Goal: Task Accomplishment & Management: Use online tool/utility

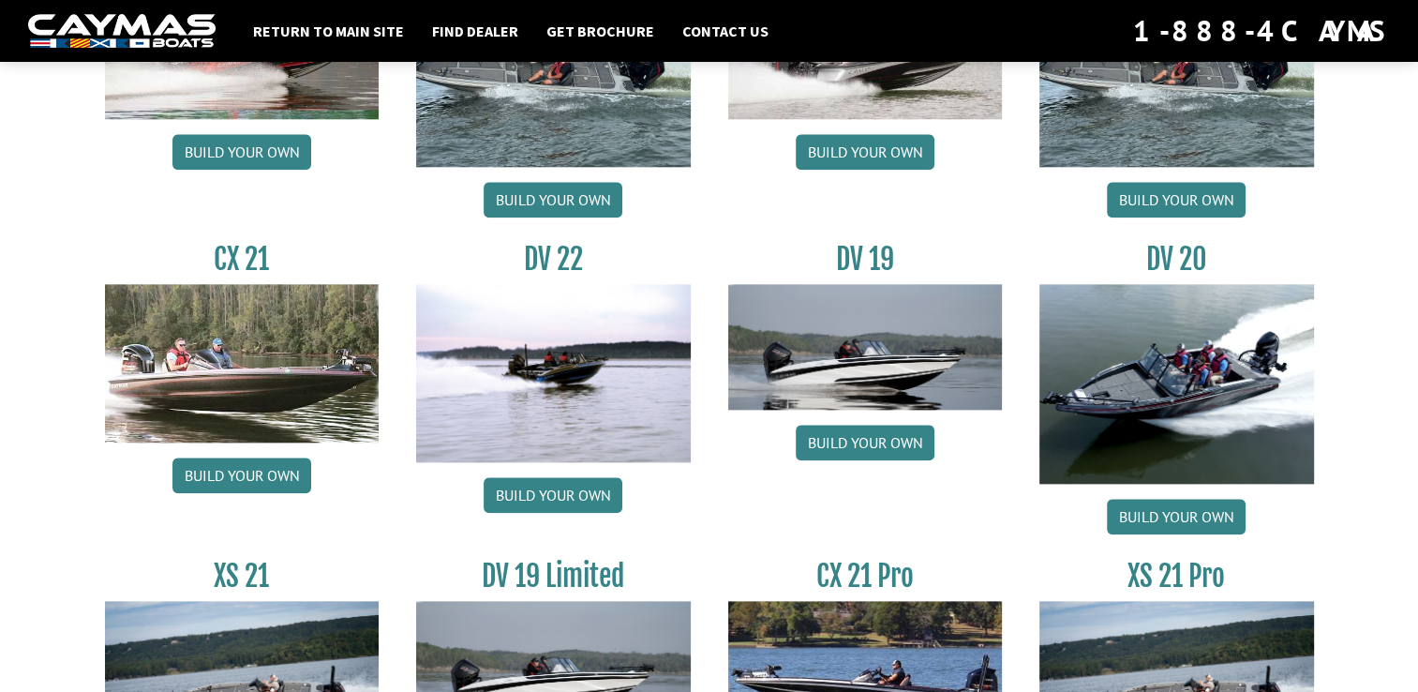
scroll to position [2062, 0]
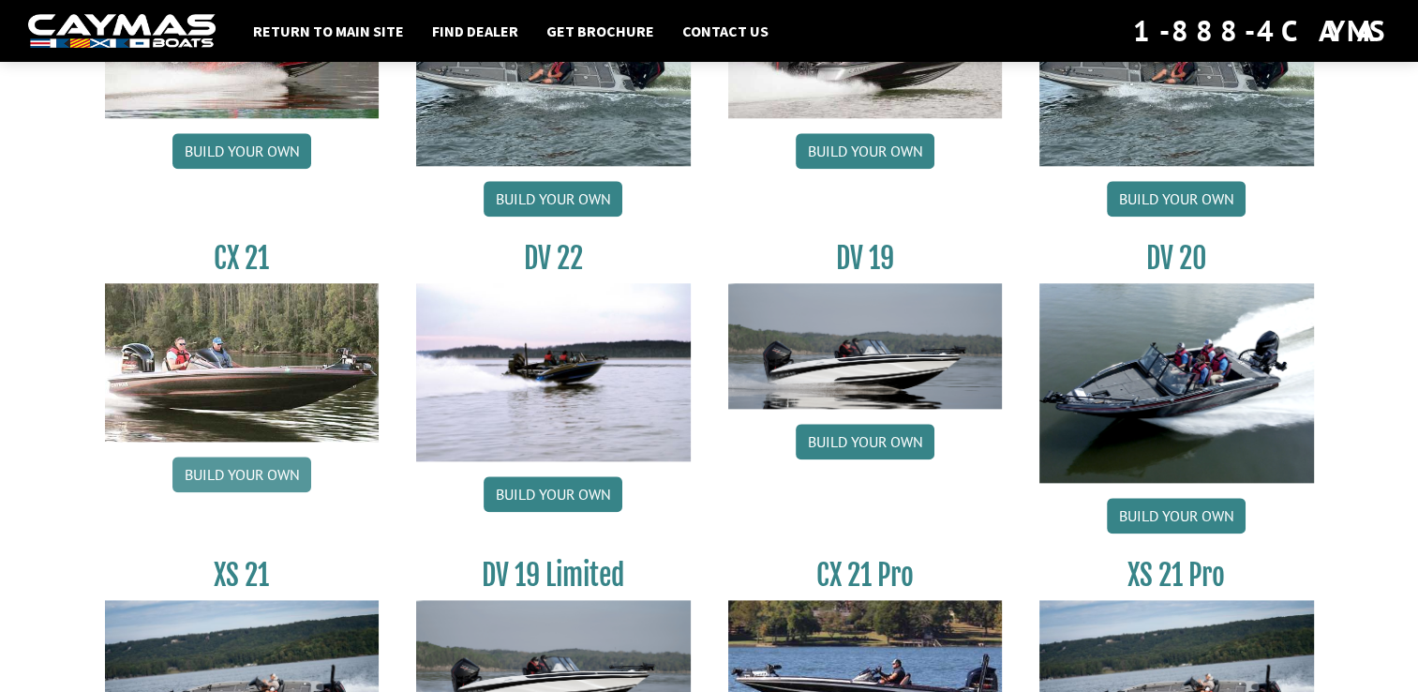
click at [242, 492] on link "Build your own" at bounding box center [241, 475] width 139 height 36
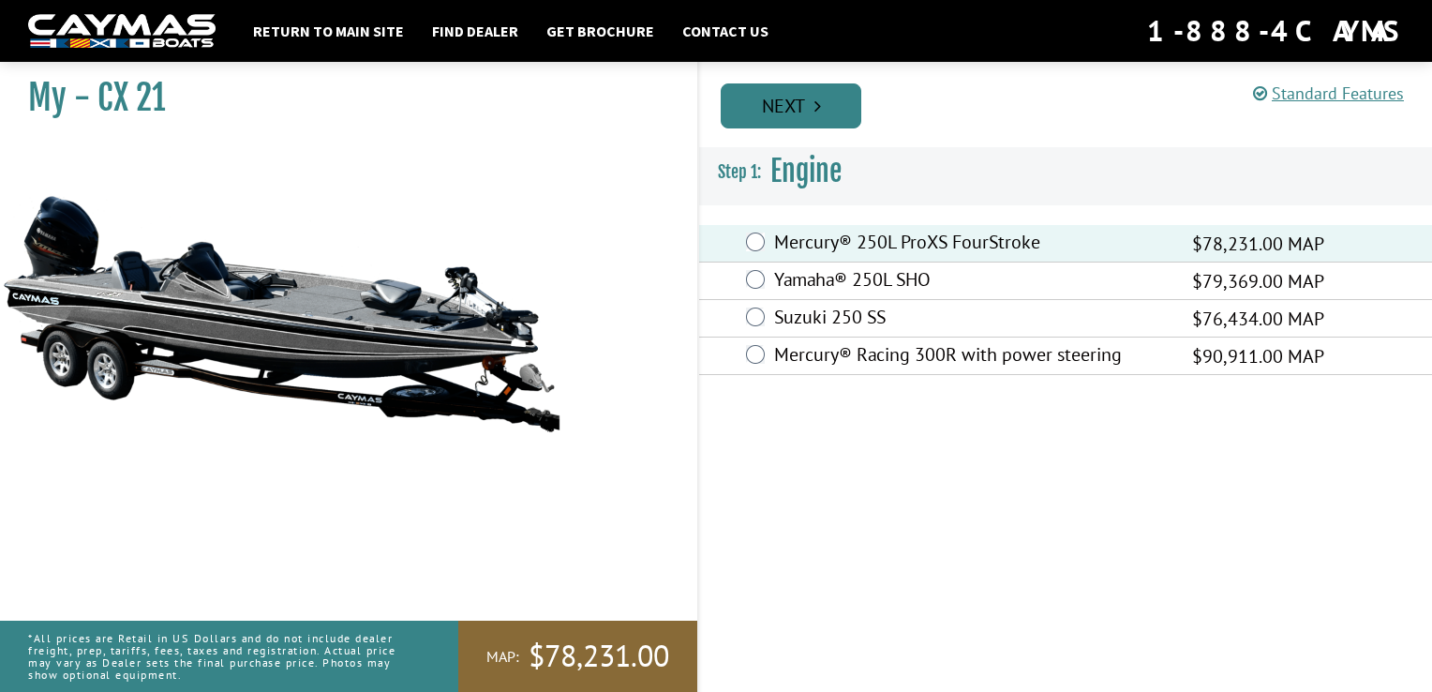
click at [809, 115] on link "Next" at bounding box center [791, 105] width 141 height 45
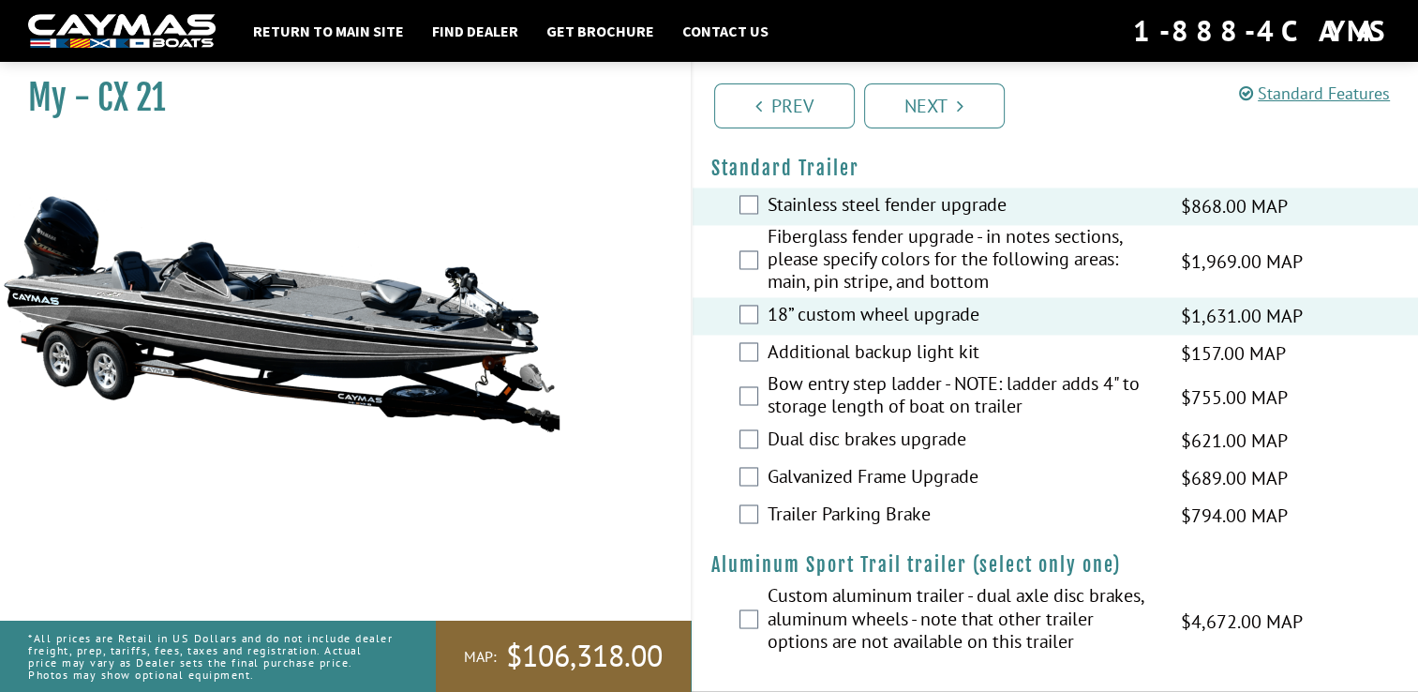
scroll to position [3229, 0]
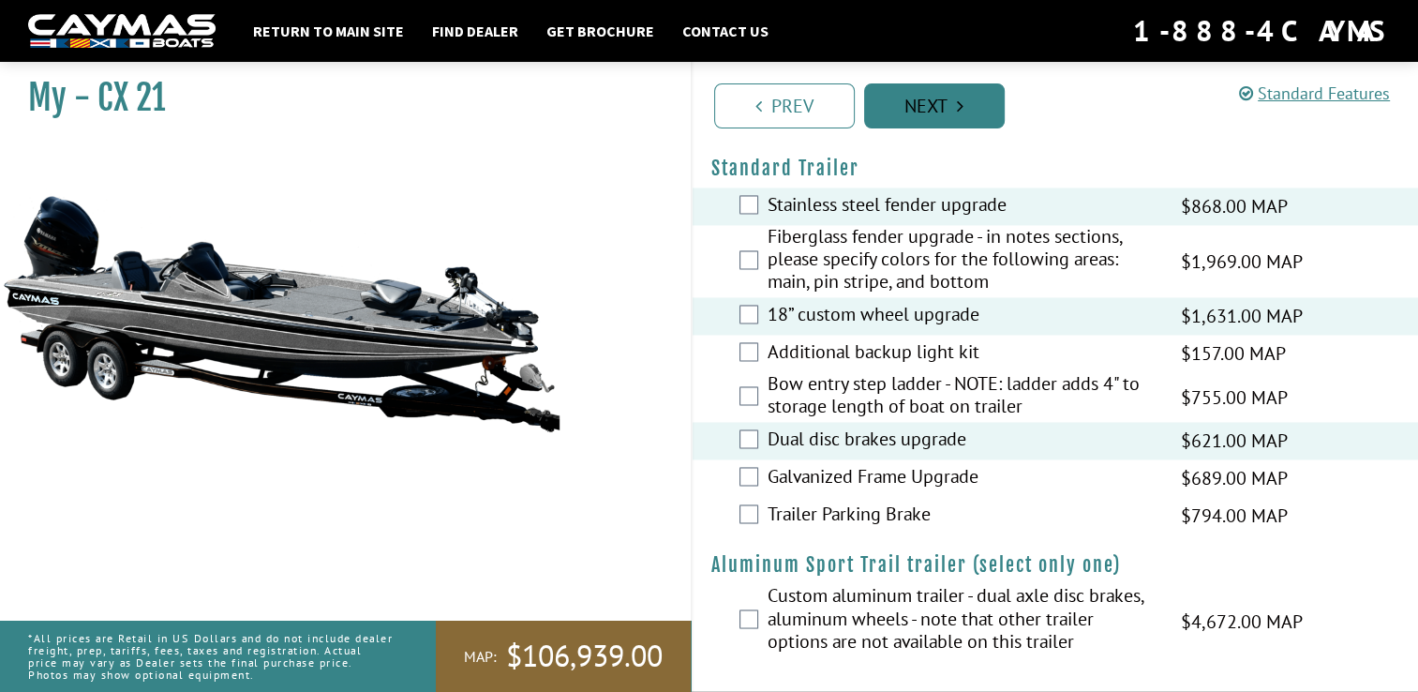
click at [931, 101] on link "Next" at bounding box center [934, 105] width 141 height 45
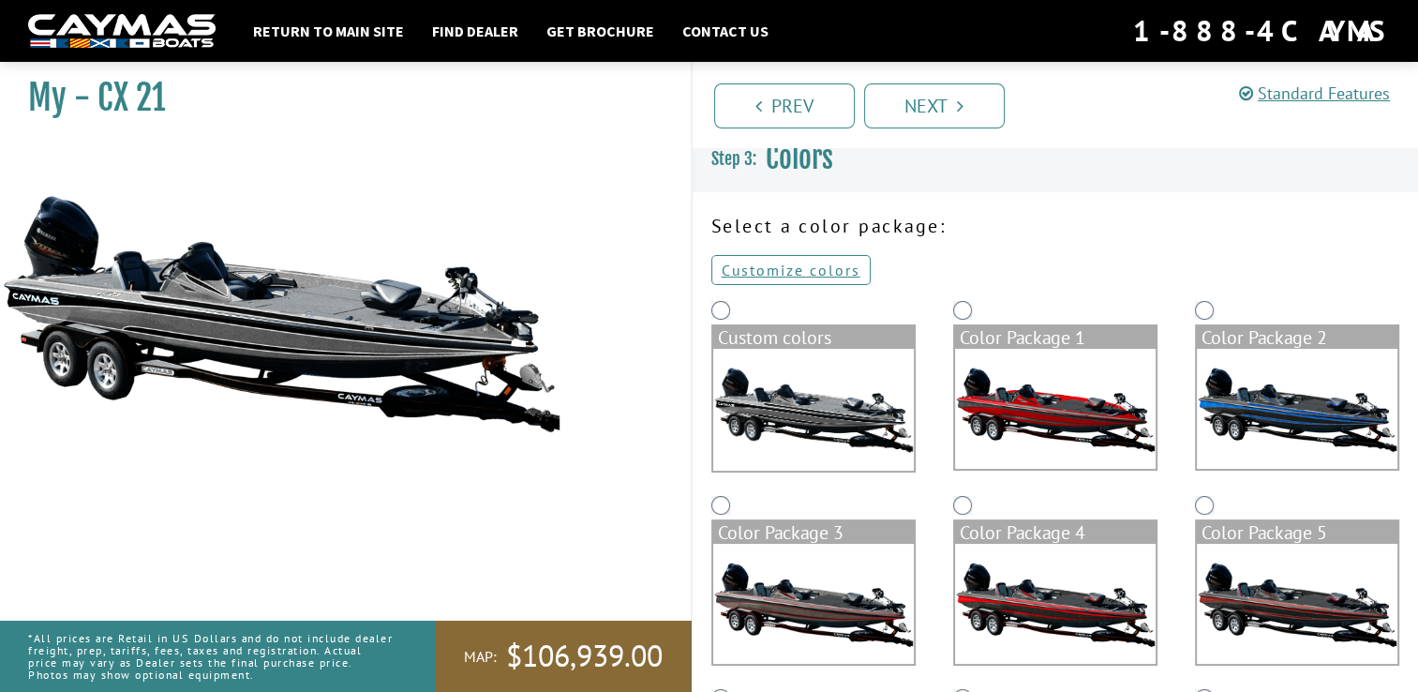
scroll to position [0, 0]
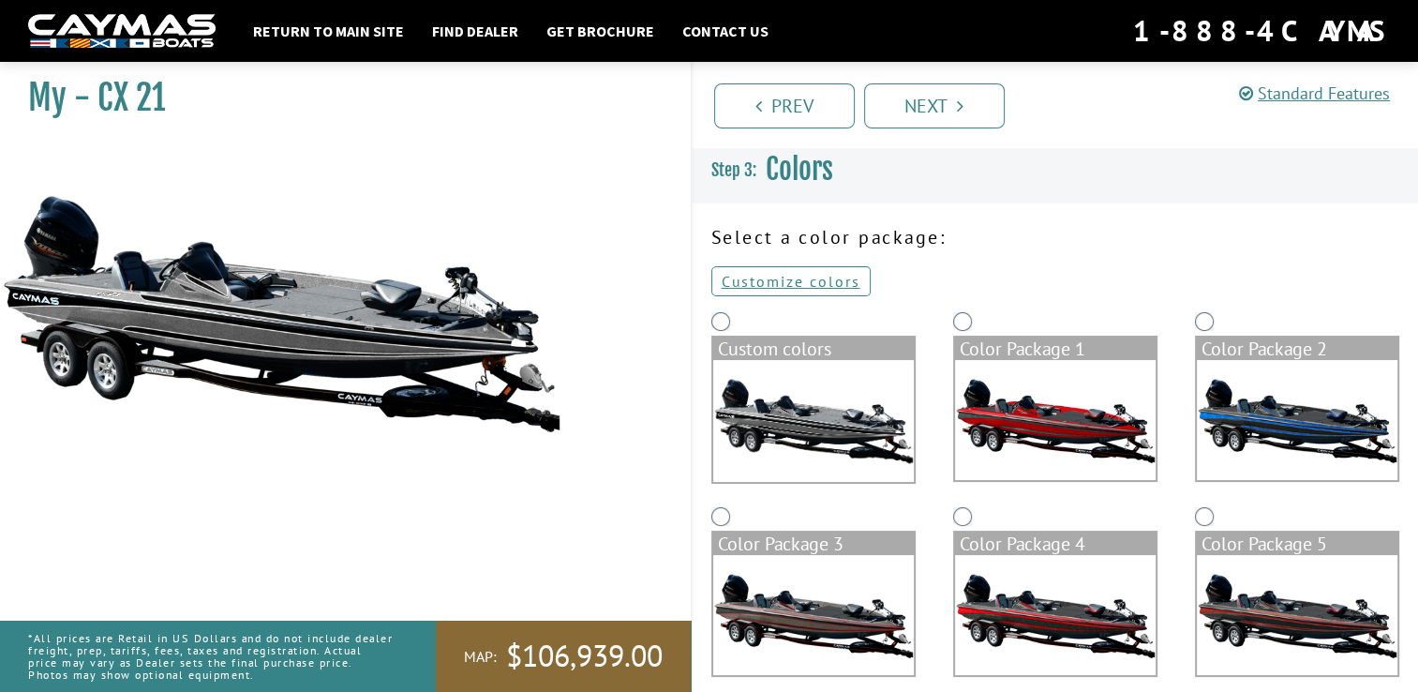
click at [802, 388] on img at bounding box center [813, 421] width 201 height 122
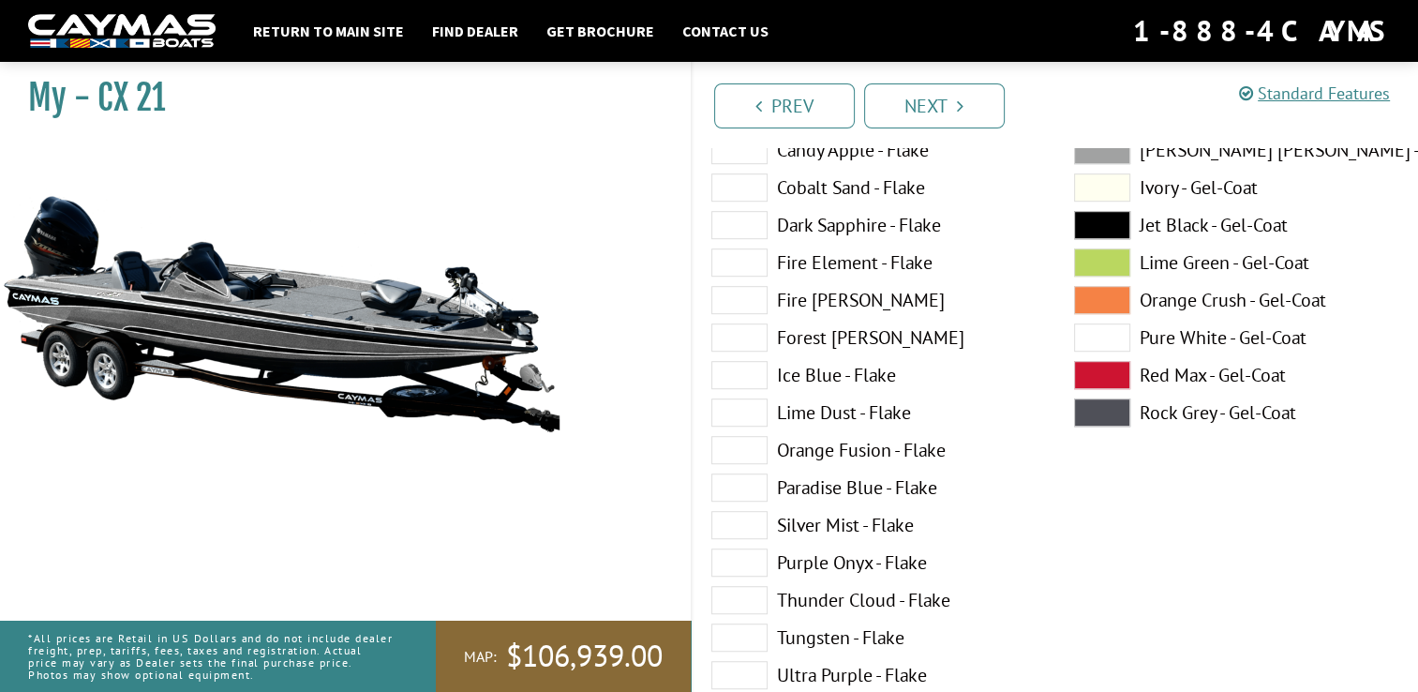
scroll to position [1125, 0]
